Goal: Complete application form

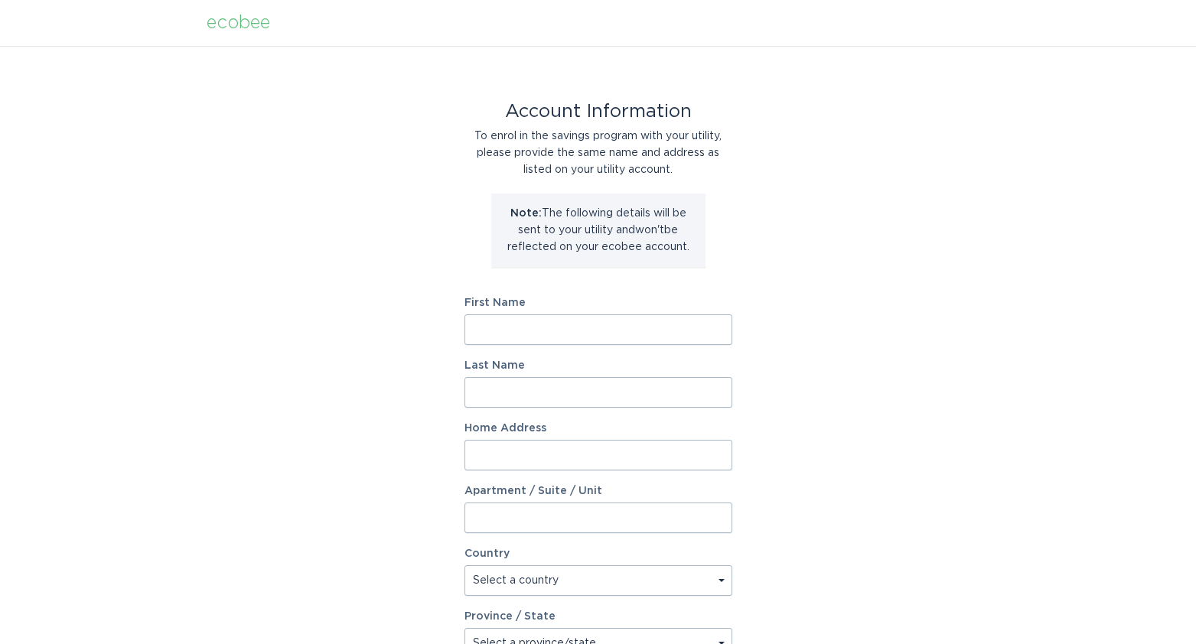
click at [608, 323] on input "First Name" at bounding box center [599, 330] width 268 height 31
type input "Marc"
type input "Brodsky"
type input "222 Craig Dr"
select select "US"
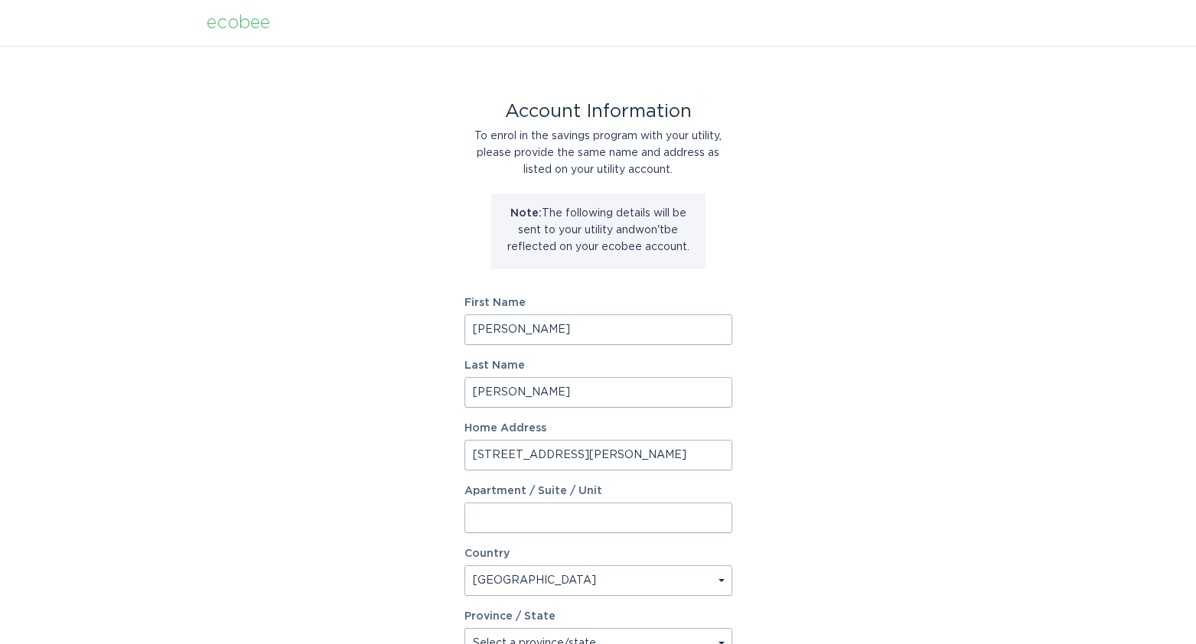
type input "Blacksburg"
type input "24060-1814"
select select "VA"
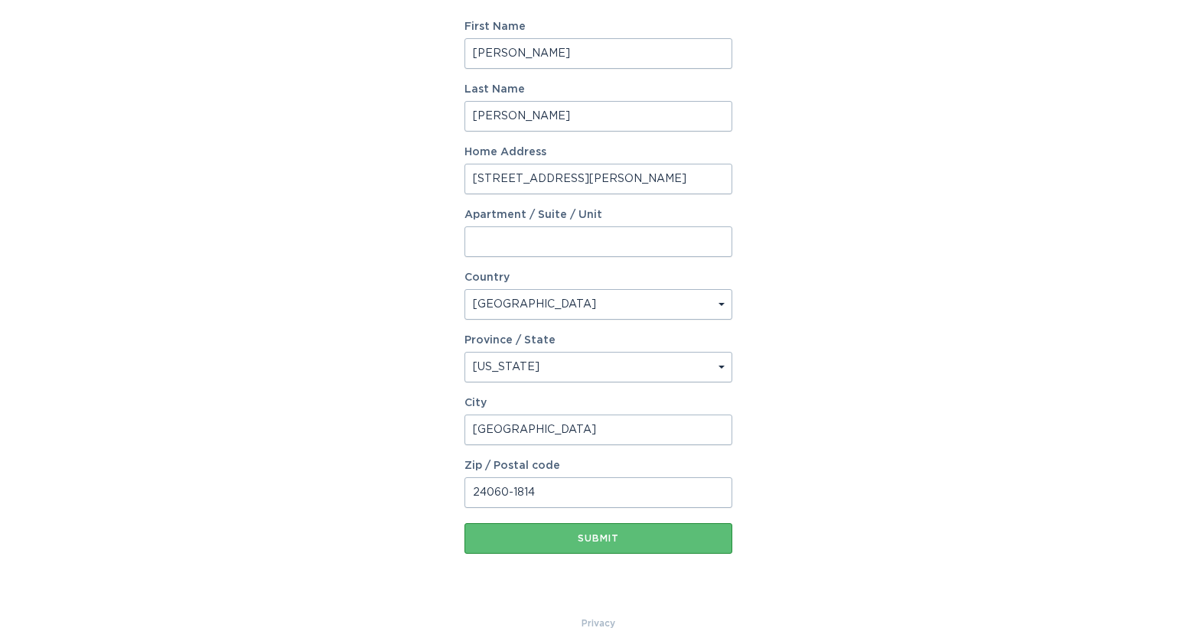
scroll to position [287, 0]
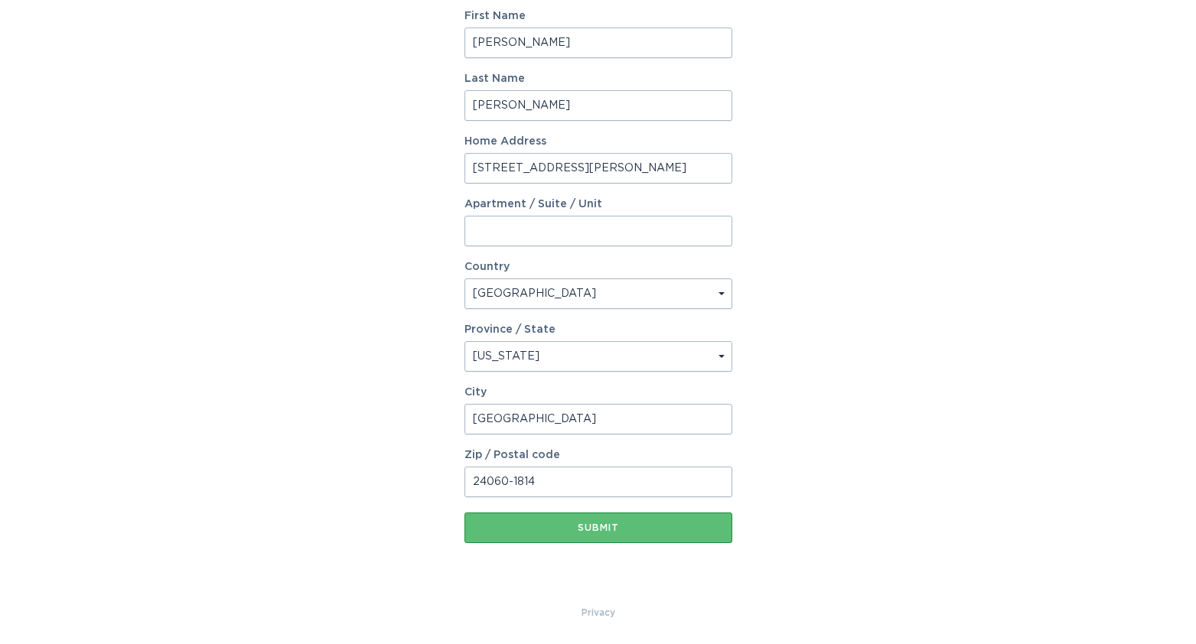
drag, startPoint x: 537, startPoint y: 484, endPoint x: 507, endPoint y: 484, distance: 29.1
click at [507, 484] on input "24060-1814" at bounding box center [599, 482] width 268 height 31
type input "24060"
click at [916, 390] on div "Account Information To enrol in the savings program with your utility, please p…" at bounding box center [598, 182] width 1196 height 846
click at [606, 530] on div "Submit" at bounding box center [598, 527] width 253 height 9
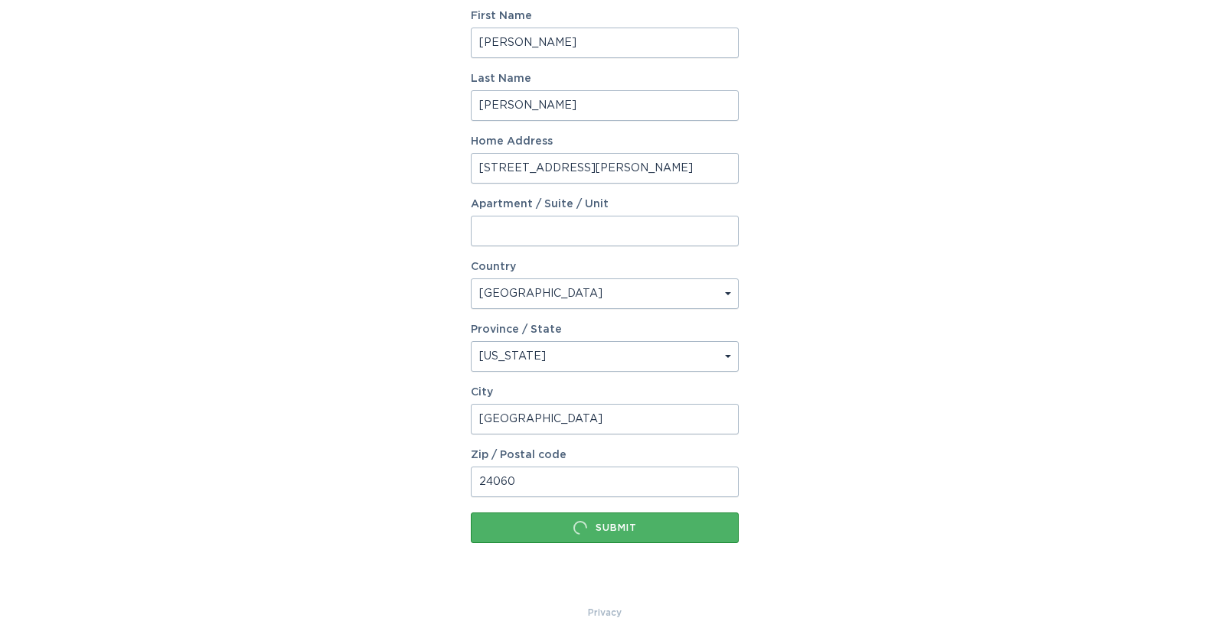
scroll to position [0, 0]
